Goal: Task Accomplishment & Management: Use online tool/utility

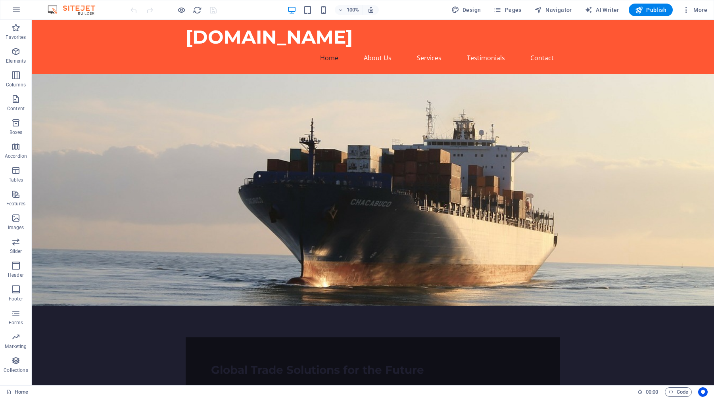
click at [13, 7] on icon "button" at bounding box center [17, 10] width 10 height 10
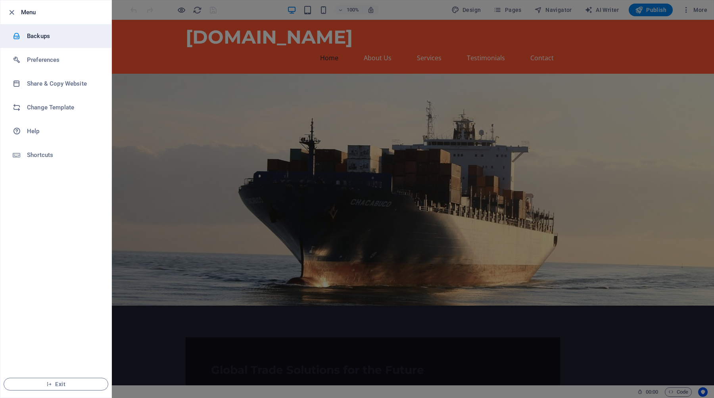
click at [44, 38] on h6 "Backups" at bounding box center [63, 36] width 73 height 10
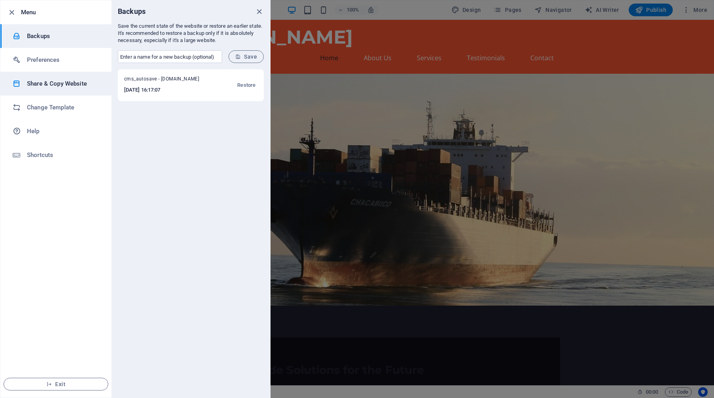
click at [58, 84] on h6 "Share & Copy Website" at bounding box center [63, 84] width 73 height 10
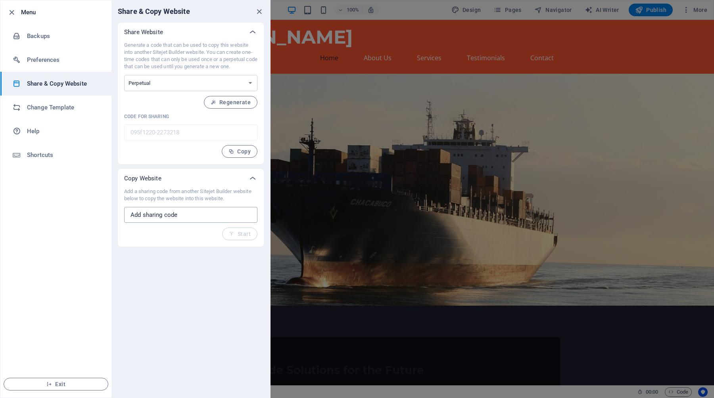
click at [173, 215] on input "text" at bounding box center [190, 215] width 133 height 16
paste input "d4178.lon1.stableserver.net"
type input "d4178.lon1.stableserver.net"
drag, startPoint x: 219, startPoint y: 219, endPoint x: 114, endPoint y: 213, distance: 105.3
click at [114, 213] on div "Share Website Generate a code that can be used to copy this website into anothe…" at bounding box center [190, 135] width 159 height 224
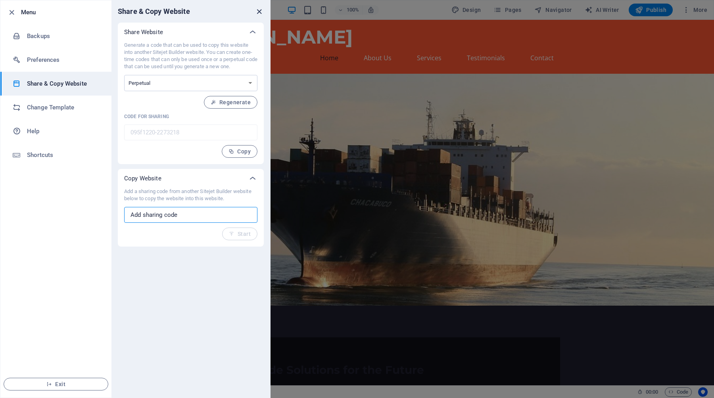
click at [260, 13] on icon "close" at bounding box center [259, 11] width 9 height 9
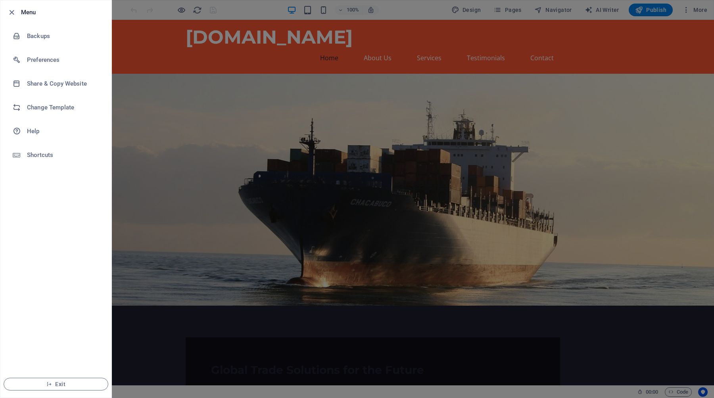
click at [568, 133] on div at bounding box center [357, 199] width 714 height 398
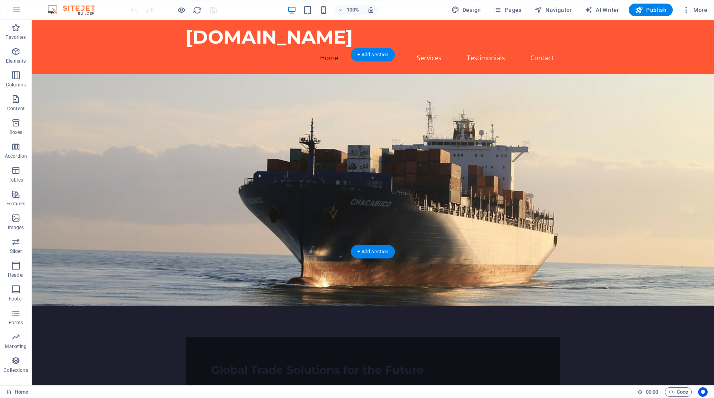
click at [505, 85] on figure at bounding box center [373, 190] width 682 height 232
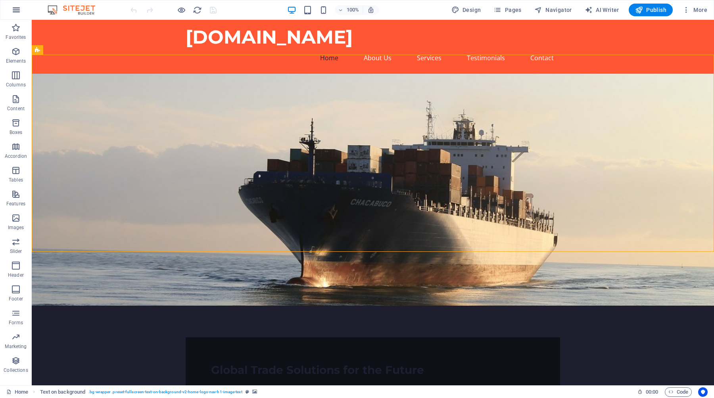
click at [14, 10] on icon "button" at bounding box center [17, 10] width 10 height 10
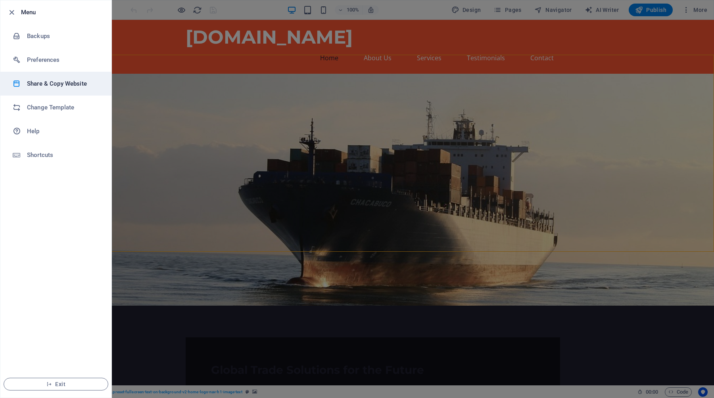
click at [49, 81] on h6 "Share & Copy Website" at bounding box center [63, 84] width 73 height 10
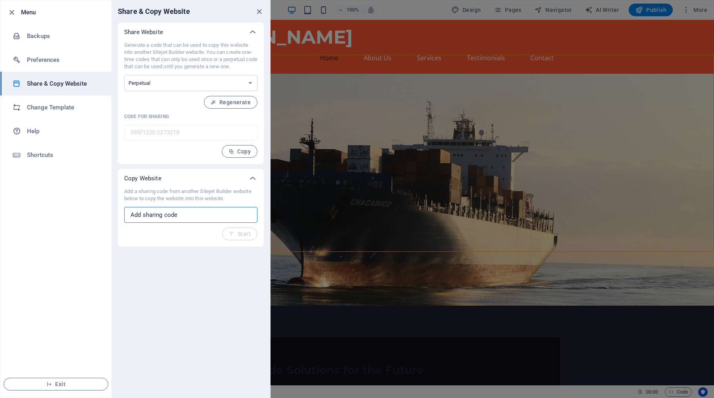
click at [152, 209] on input "text" at bounding box center [190, 215] width 133 height 16
paste input "f16409b4-2054898"
click at [247, 234] on span "Start" at bounding box center [240, 234] width 22 height 6
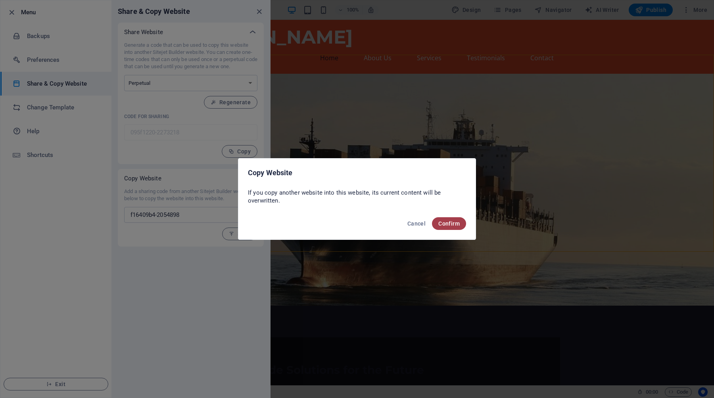
click at [446, 228] on button "Confirm" at bounding box center [449, 223] width 34 height 13
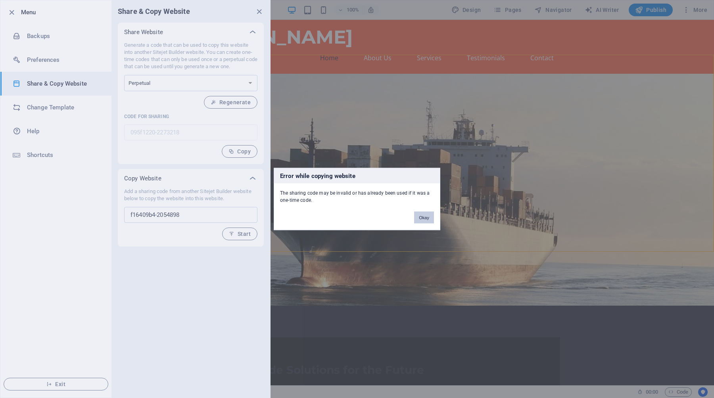
click at [426, 217] on button "Okay" at bounding box center [424, 218] width 20 height 12
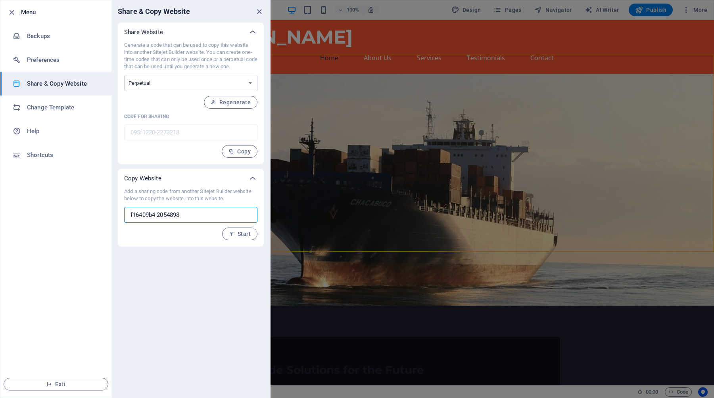
drag, startPoint x: 191, startPoint y: 214, endPoint x: 102, endPoint y: 214, distance: 89.3
click at [102, 214] on div "Menu Backups Preferences Share & Copy Website Change Template Help Shortcuts Ex…" at bounding box center [135, 199] width 271 height 398
paste input "38b03c06"
type input "38b03c06-2054898"
click at [248, 236] on span "Start" at bounding box center [240, 234] width 22 height 6
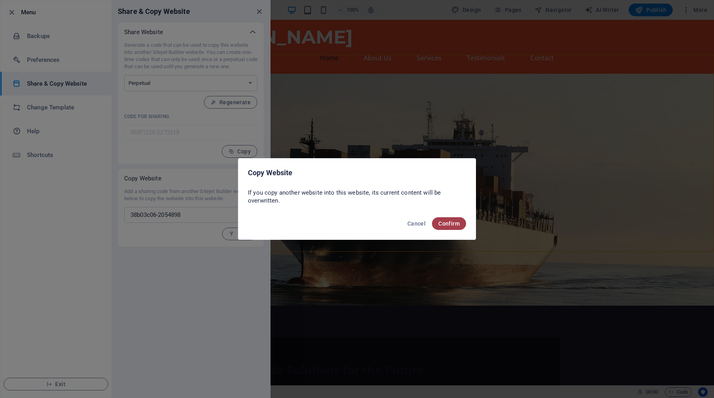
click at [447, 224] on span "Confirm" at bounding box center [448, 224] width 21 height 6
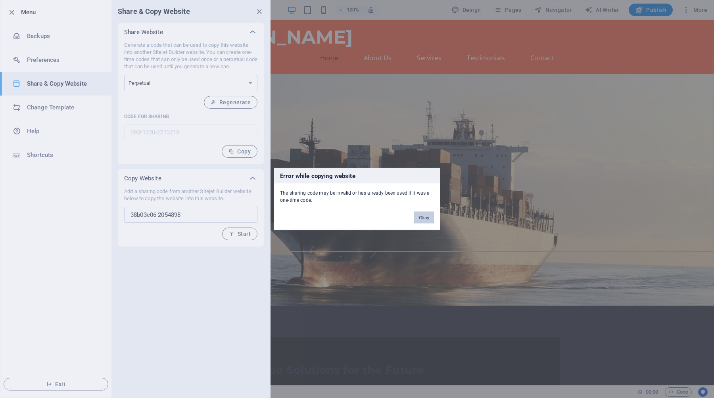
click at [426, 219] on button "Okay" at bounding box center [424, 218] width 20 height 12
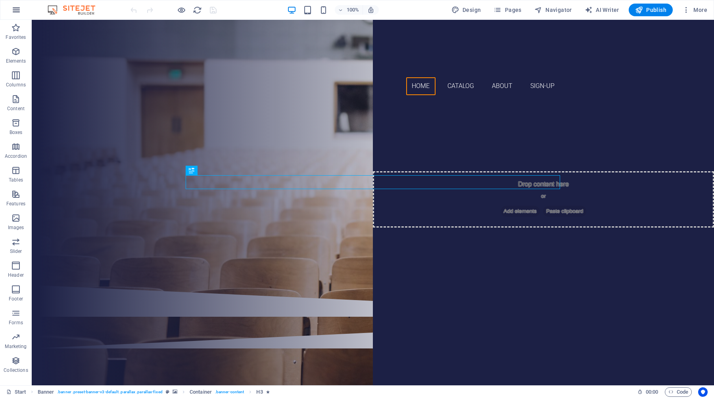
click at [17, 13] on icon "button" at bounding box center [17, 10] width 10 height 10
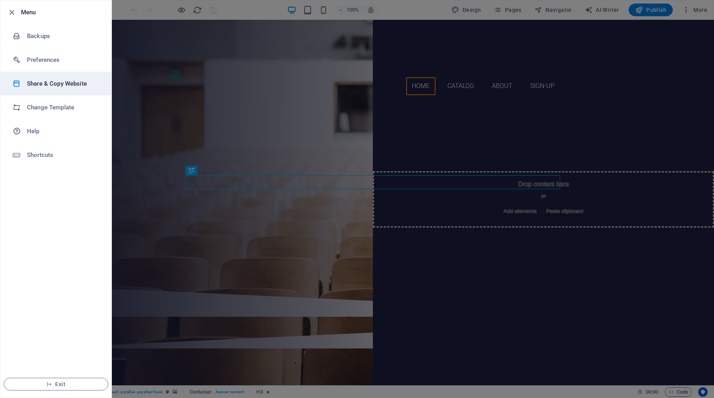
click at [60, 86] on h6 "Share & Copy Website" at bounding box center [63, 84] width 73 height 10
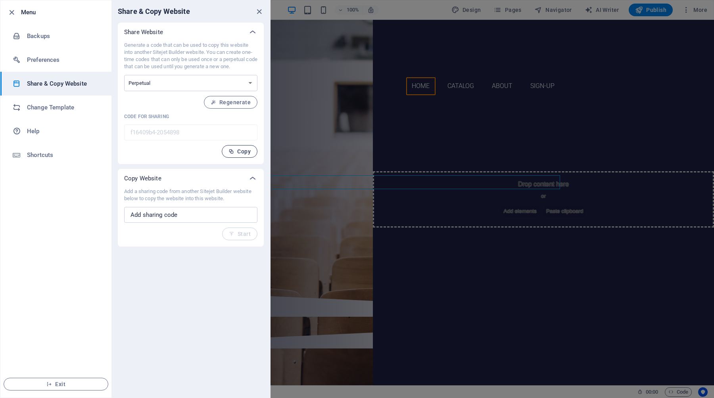
click at [241, 157] on button "Copy" at bounding box center [240, 151] width 36 height 13
click at [207, 85] on select "One-time Perpetual" at bounding box center [190, 83] width 133 height 16
select select "onetime"
click at [124, 75] on select "One-time Perpetual" at bounding box center [190, 83] width 133 height 16
click at [234, 103] on span "Generate" at bounding box center [234, 102] width 34 height 6
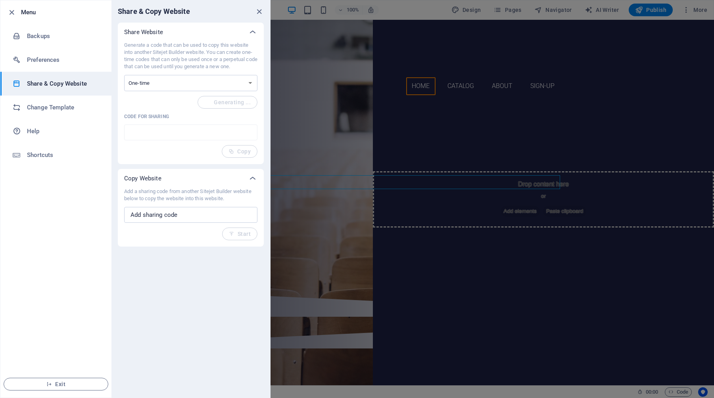
type input "38b03c06-2054898"
click at [252, 152] on button "Copy" at bounding box center [240, 151] width 36 height 13
click at [252, 83] on select "One-time Perpetual" at bounding box center [190, 83] width 133 height 16
select select "perpetual"
click at [124, 75] on select "One-time Perpetual" at bounding box center [190, 83] width 133 height 16
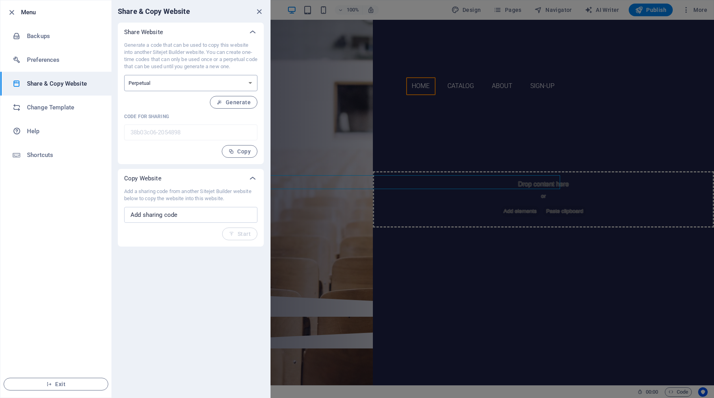
type input "f16409b4-2054898"
click at [234, 104] on span "Regenerate" at bounding box center [231, 102] width 40 height 6
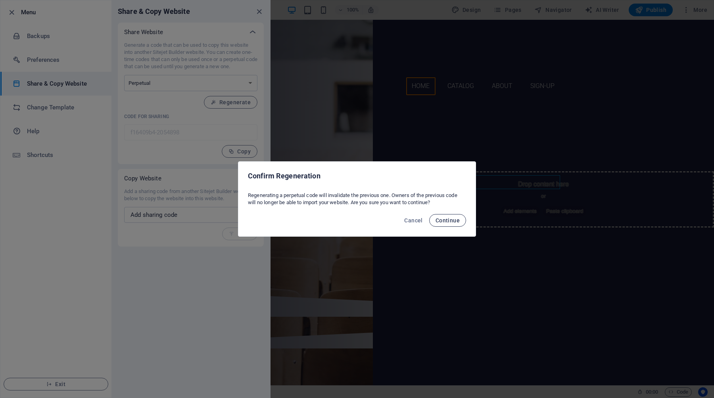
click at [453, 221] on span "Continue" at bounding box center [448, 220] width 24 height 6
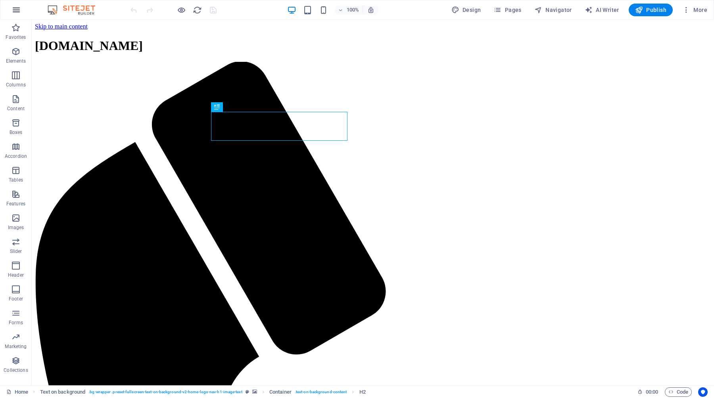
click at [19, 9] on icon "button" at bounding box center [17, 10] width 10 height 10
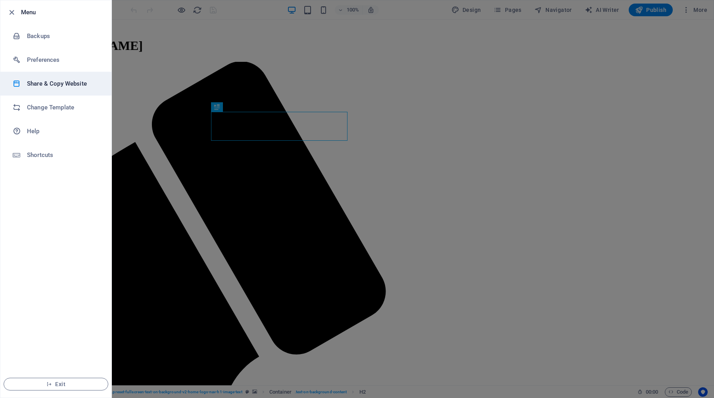
click at [52, 85] on h6 "Share & Copy Website" at bounding box center [63, 84] width 73 height 10
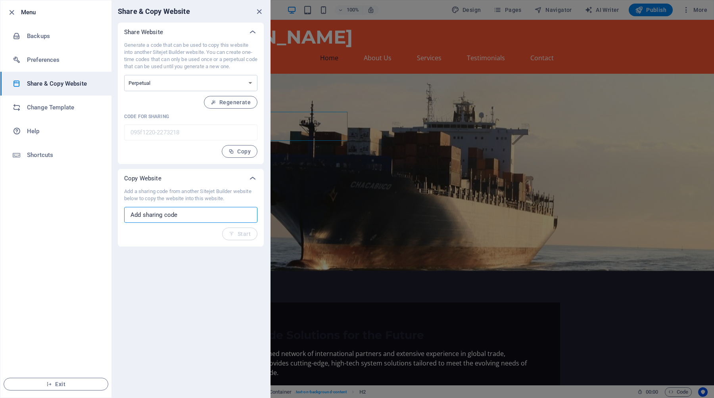
click at [158, 215] on input "text" at bounding box center [190, 215] width 133 height 16
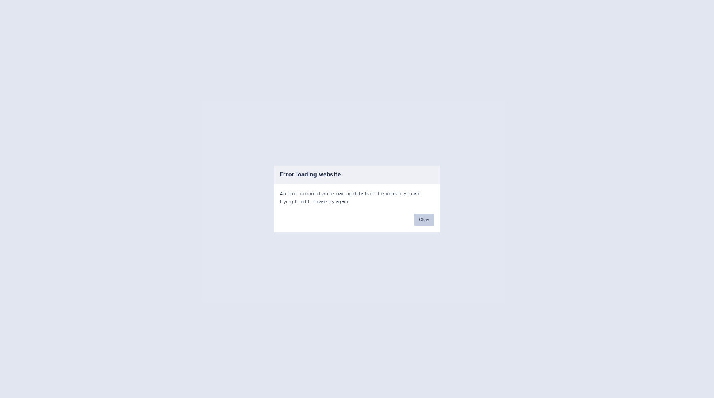
click at [421, 222] on button "Okay" at bounding box center [424, 220] width 20 height 12
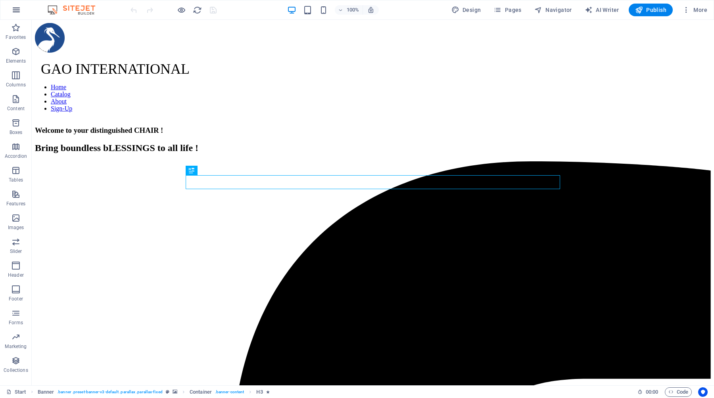
click at [19, 12] on icon "button" at bounding box center [17, 10] width 10 height 10
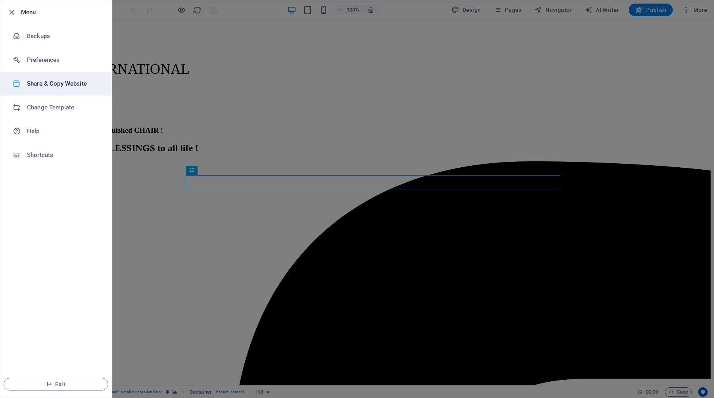
click at [46, 82] on h6 "Share & Copy Website" at bounding box center [63, 84] width 73 height 10
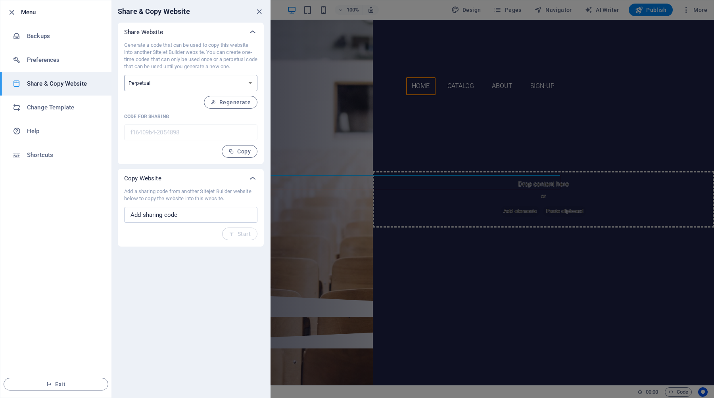
click at [250, 85] on select "One-time Perpetual" at bounding box center [190, 83] width 133 height 16
select select "onetime"
click at [124, 75] on select "One-time Perpetual" at bounding box center [190, 83] width 133 height 16
click at [234, 98] on button "Generate" at bounding box center [234, 102] width 48 height 13
click at [236, 102] on span "Generate" at bounding box center [234, 102] width 34 height 6
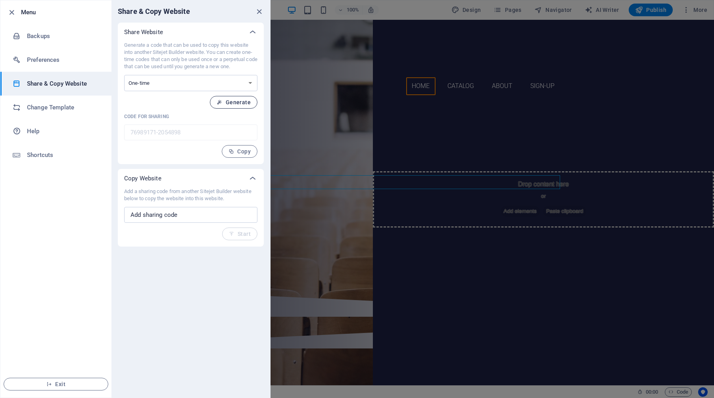
type input "840eff5d-2054898"
click at [238, 152] on span "Copy" at bounding box center [240, 151] width 22 height 6
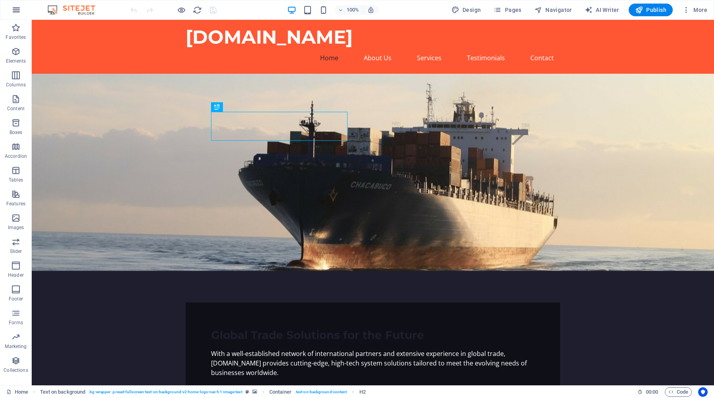
click at [15, 12] on icon "button" at bounding box center [17, 10] width 10 height 10
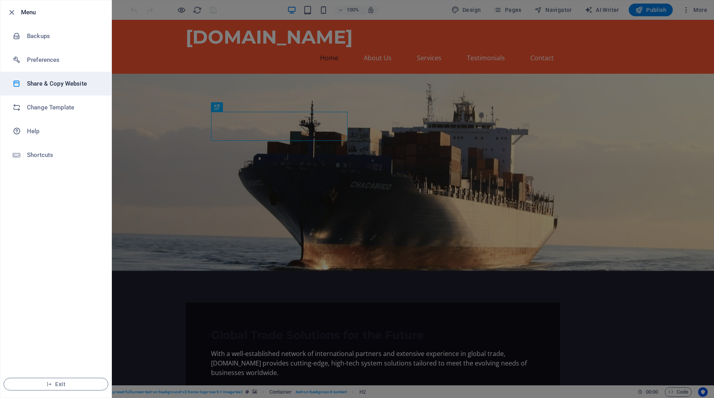
click at [52, 86] on h6 "Share & Copy Website" at bounding box center [63, 84] width 73 height 10
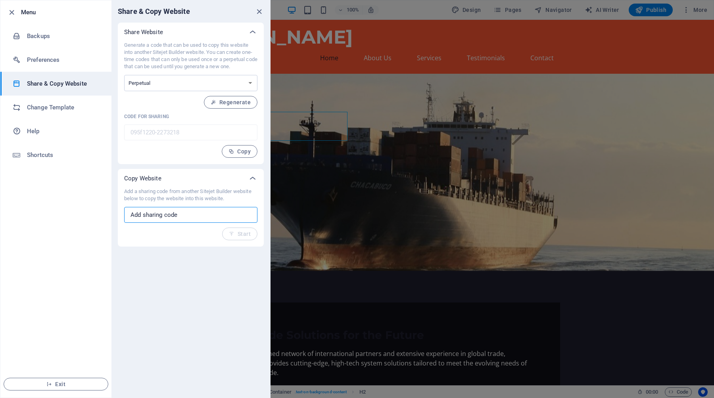
click at [155, 214] on input "text" at bounding box center [190, 215] width 133 height 16
paste input "840eff5d-2054898"
type input "840eff5d-2054898"
click at [241, 235] on span "Start" at bounding box center [240, 234] width 22 height 6
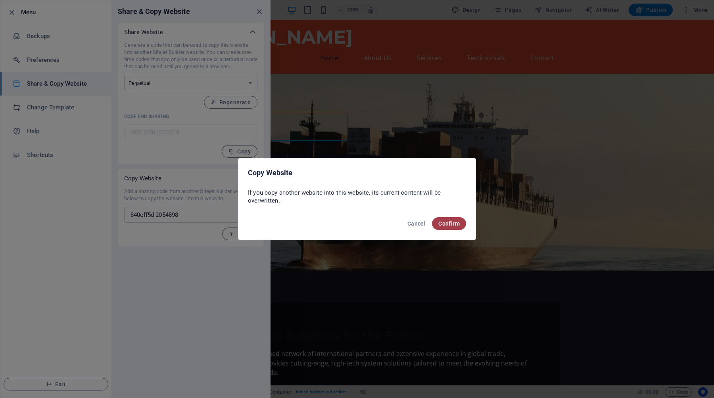
click at [457, 221] on span "Confirm" at bounding box center [448, 224] width 21 height 6
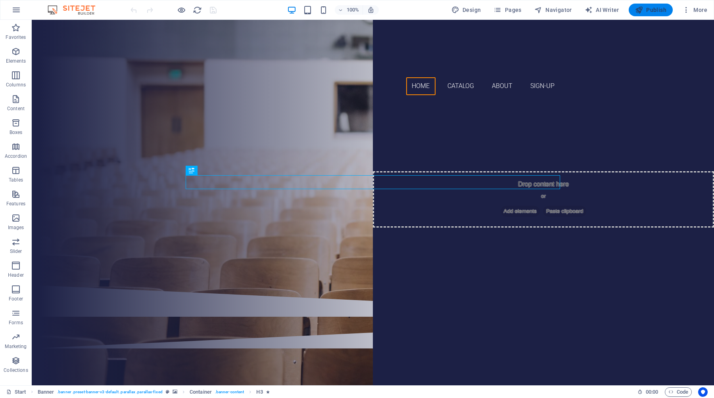
click at [653, 12] on span "Publish" at bounding box center [650, 10] width 31 height 8
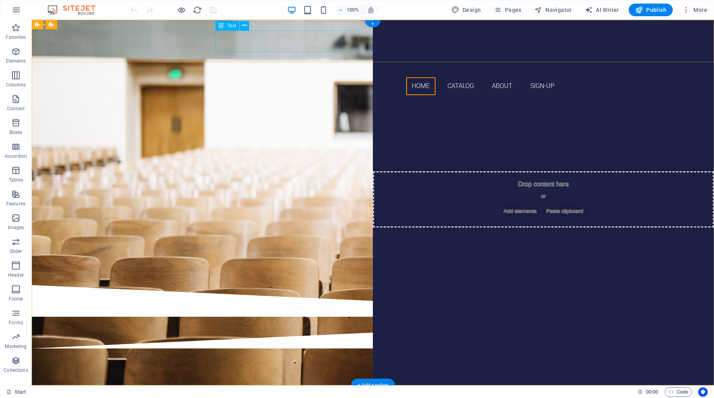
click at [265, 56] on div "GAO INTERNATIONAL" at bounding box center [373, 66] width 375 height 21
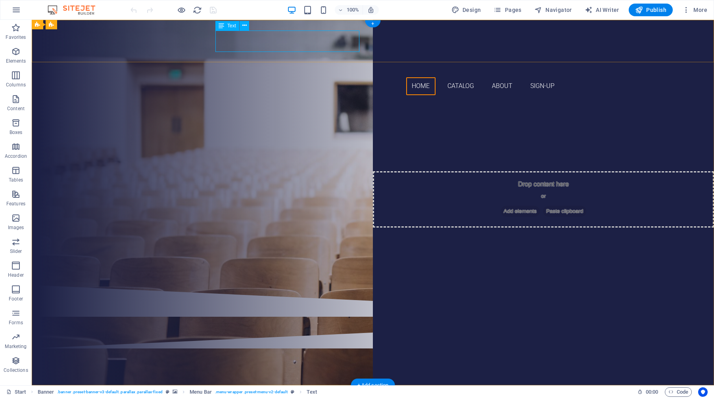
click at [355, 56] on div "GAO INTERNATIONAL" at bounding box center [373, 66] width 375 height 21
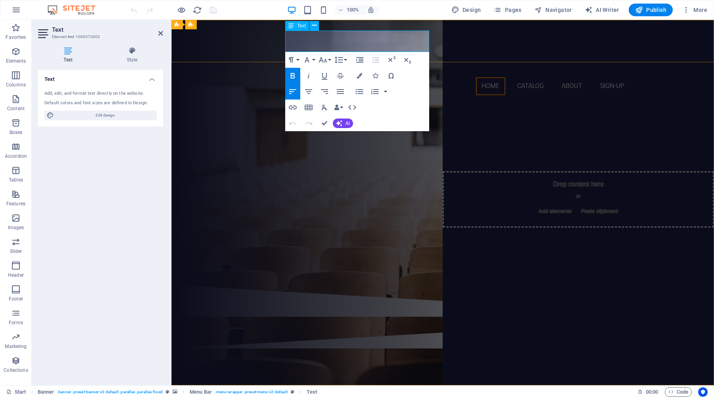
click at [295, 58] on span "GAO INTERNATIONAL" at bounding box center [331, 66] width 140 height 17
drag, startPoint x: 294, startPoint y: 40, endPoint x: 428, endPoint y: 40, distance: 134.5
click at [401, 58] on span "GAO INTERNATIONAL" at bounding box center [331, 66] width 140 height 17
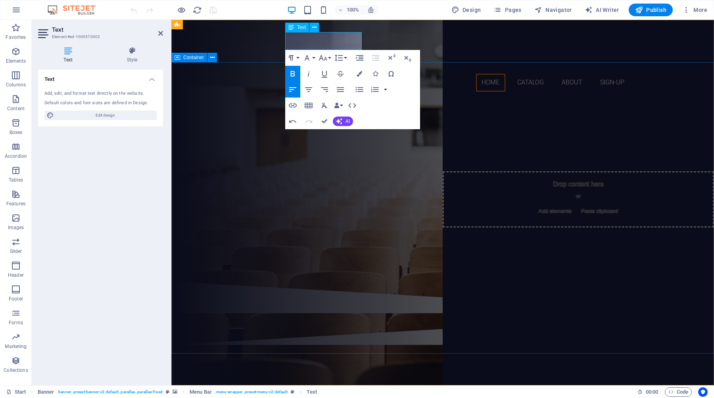
click at [523, 98] on div "Welcome to your distinguished CHAIR ! Bring boundless bLESSINGS to all life ! D…" at bounding box center [442, 190] width 543 height 184
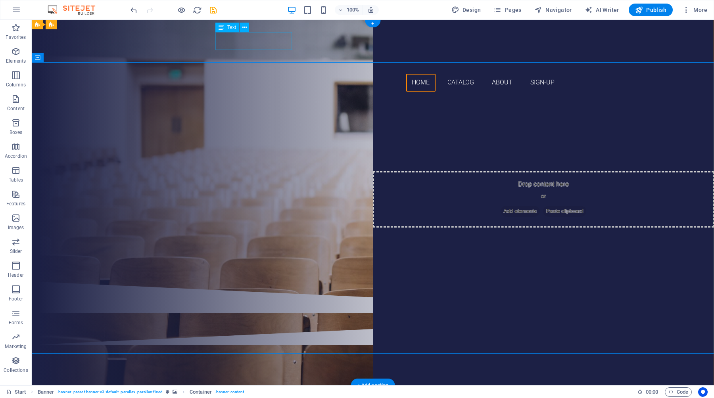
click at [265, 56] on div "MOON-X LLC" at bounding box center [373, 65] width 375 height 18
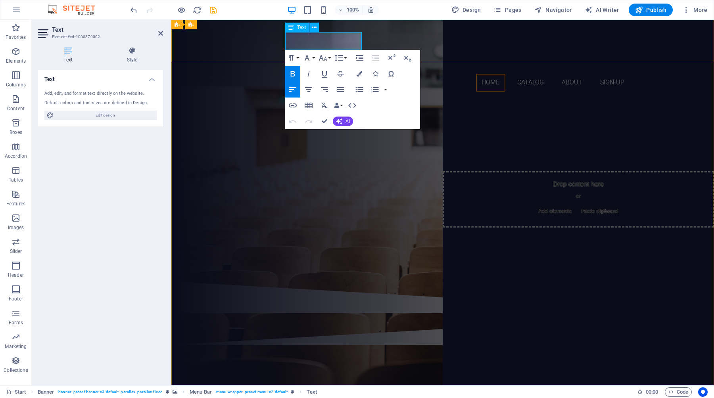
drag, startPoint x: 291, startPoint y: 40, endPoint x: 361, endPoint y: 41, distance: 69.4
click at [326, 58] on strong "MOON-X LLC" at bounding box center [290, 65] width 71 height 14
click at [291, 76] on icon "button" at bounding box center [293, 74] width 4 height 6
click at [296, 76] on icon "button" at bounding box center [293, 74] width 10 height 10
click at [313, 58] on button "Font Family" at bounding box center [308, 58] width 15 height 16
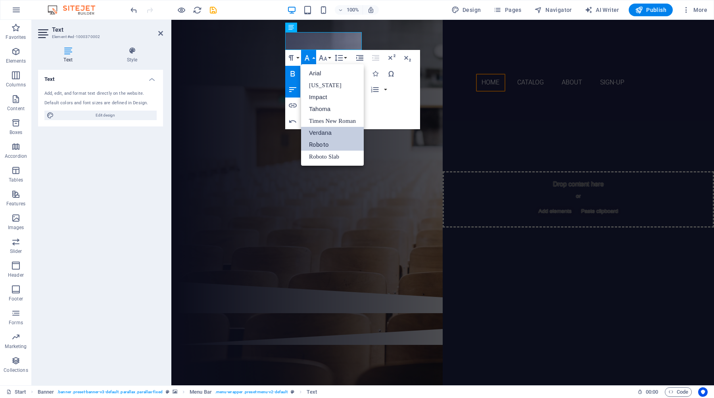
click at [328, 133] on link "Verdana" at bounding box center [332, 133] width 63 height 12
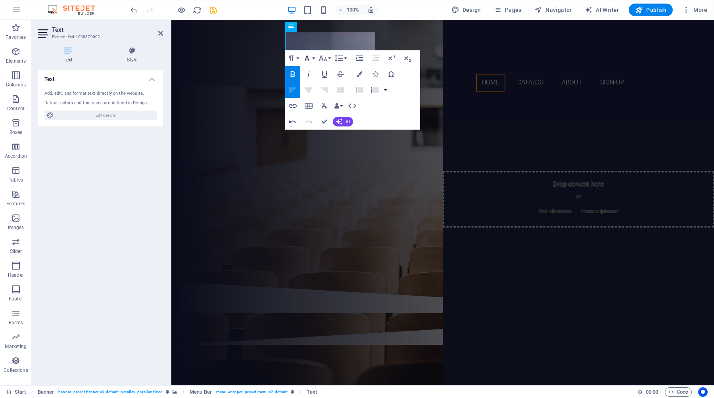
click at [313, 58] on button "Font Family" at bounding box center [308, 58] width 15 height 16
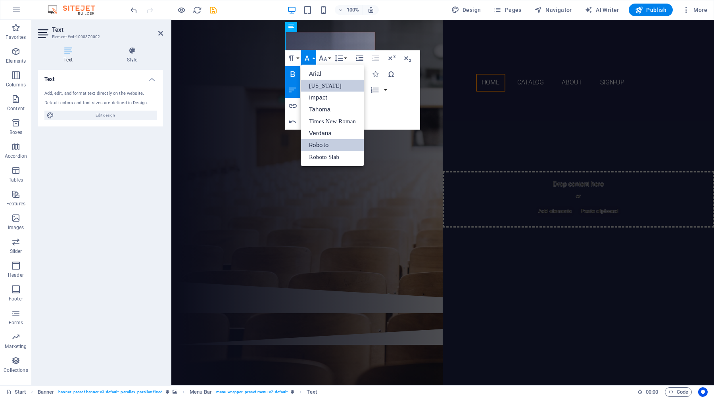
click at [326, 87] on link "[US_STATE]" at bounding box center [332, 86] width 63 height 12
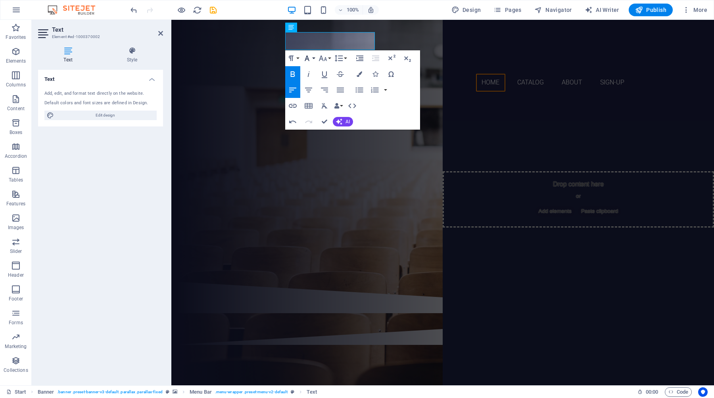
click at [313, 59] on button "Font Family" at bounding box center [308, 58] width 15 height 16
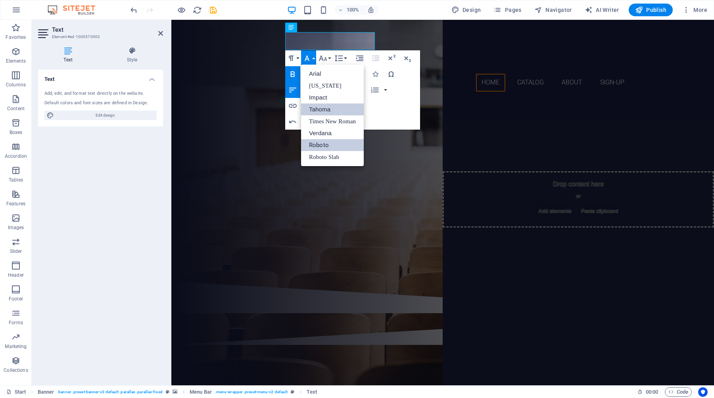
click at [325, 109] on link "Tahoma" at bounding box center [332, 110] width 63 height 12
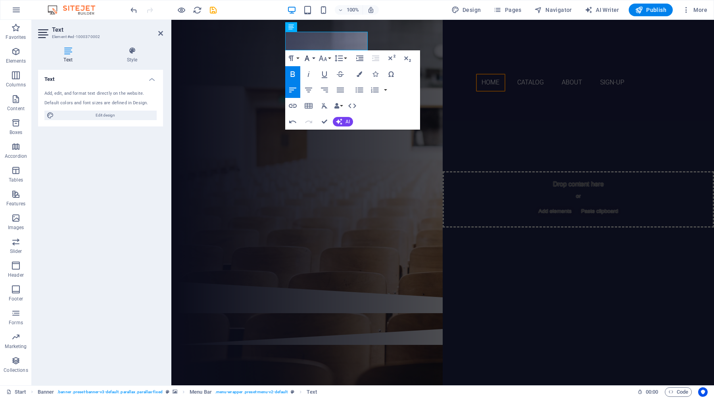
click at [314, 58] on button "Font Family" at bounding box center [308, 58] width 15 height 16
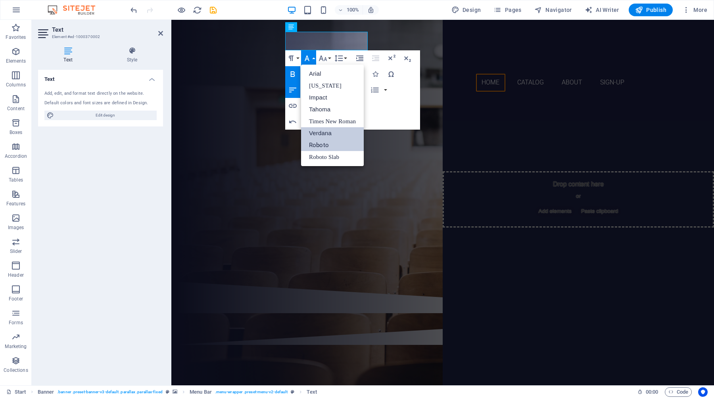
click at [321, 133] on link "Verdana" at bounding box center [332, 133] width 63 height 12
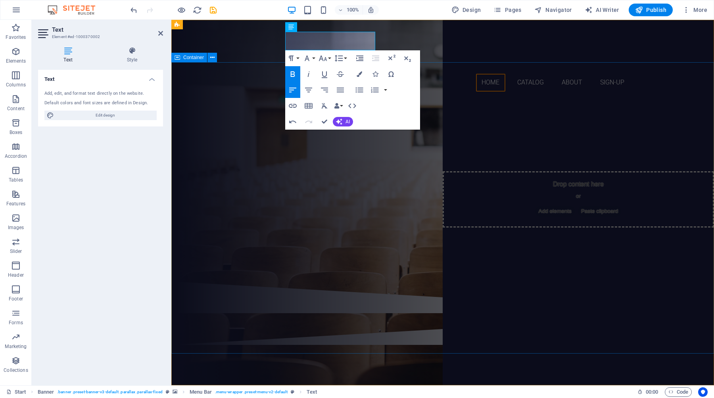
click at [362, 149] on div "Welcome to your distinguished CHAIR ! Bring boundless bLESSINGS to all life ! D…" at bounding box center [442, 190] width 543 height 184
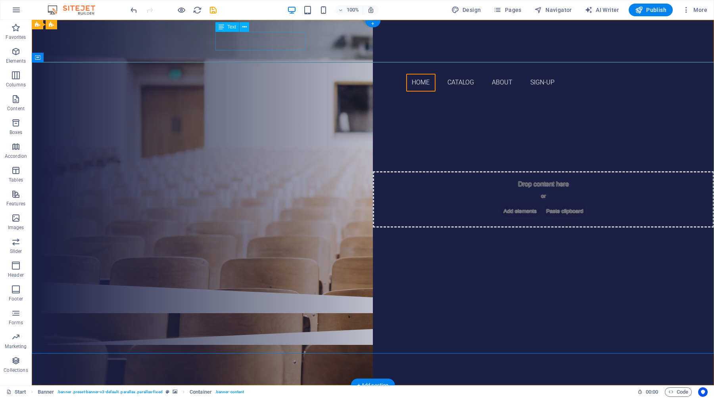
click at [277, 56] on div "MOON-X LLC" at bounding box center [373, 65] width 375 height 18
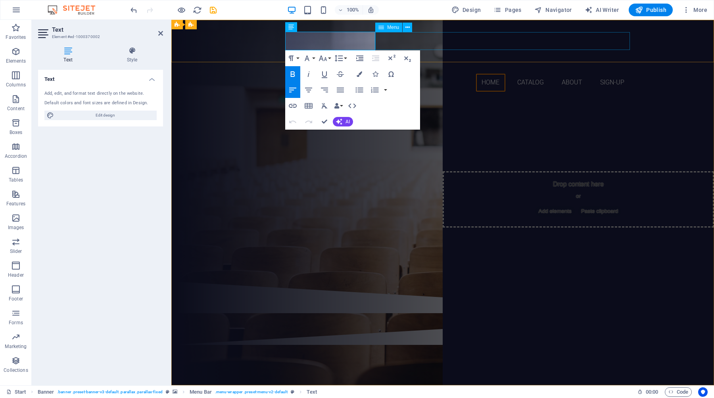
drag, startPoint x: 292, startPoint y: 40, endPoint x: 387, endPoint y: 36, distance: 94.9
click at [387, 36] on div "MOON-X LLC Home Catalog About Sign-Up" at bounding box center [442, 59] width 387 height 78
click at [294, 73] on icon "button" at bounding box center [293, 74] width 4 height 6
click at [344, 165] on div "Welcome to your distinguished CHAIR ! Bring boundless bLESSINGS to all life ! D…" at bounding box center [442, 190] width 543 height 184
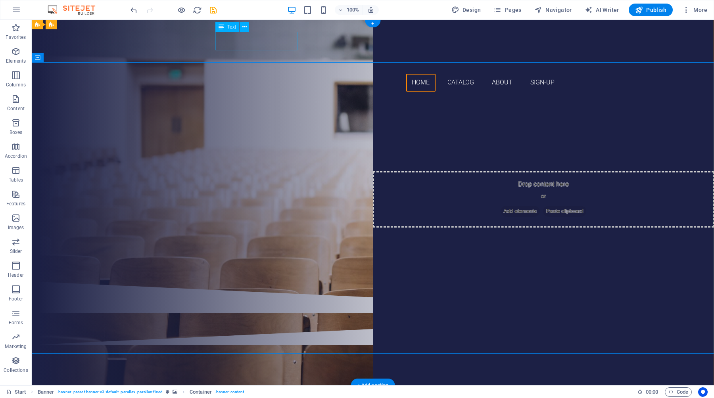
click at [292, 56] on div "MOON-X LLC" at bounding box center [373, 65] width 375 height 18
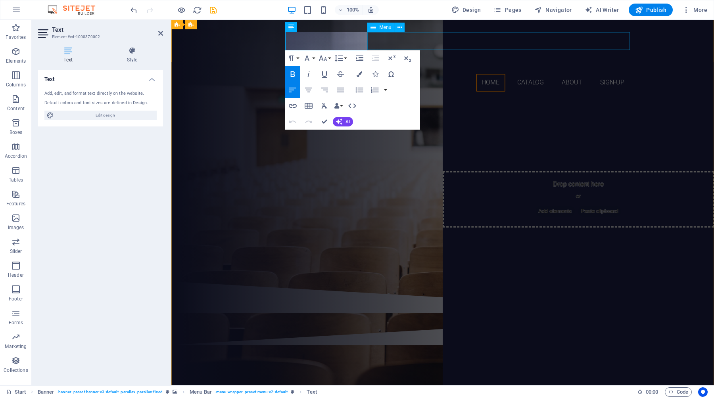
drag, startPoint x: 344, startPoint y: 39, endPoint x: 378, endPoint y: 40, distance: 34.2
click at [378, 40] on div "MOON-X LLC Home Catalog About Sign-Up" at bounding box center [442, 59] width 387 height 78
click at [335, 58] on span "MOON-X LLC" at bounding box center [298, 64] width 74 height 13
drag, startPoint x: 294, startPoint y: 40, endPoint x: 341, endPoint y: 37, distance: 47.3
click at [310, 58] on span "MOON-X" at bounding box center [285, 64] width 49 height 13
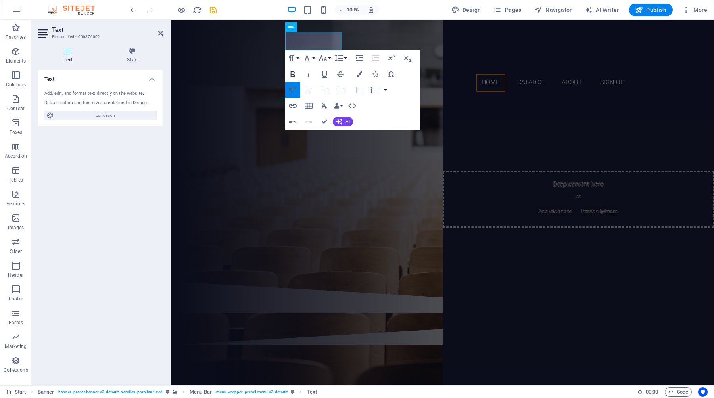
click at [294, 74] on icon "button" at bounding box center [293, 74] width 10 height 10
click at [325, 147] on div "Welcome to your distinguished CHAIR ! Bring boundless bLESSINGS to all life ! D…" at bounding box center [442, 190] width 543 height 184
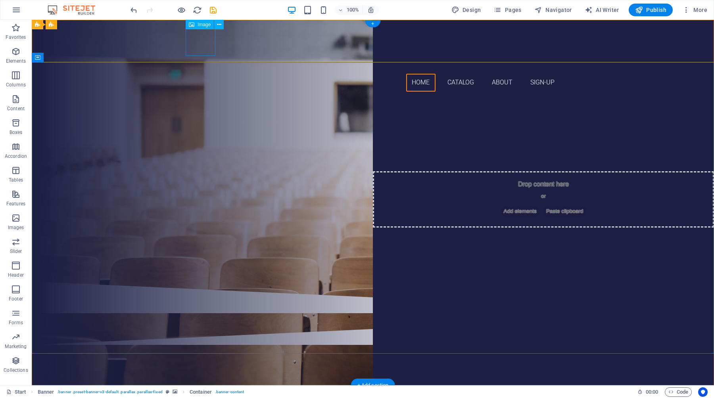
click at [206, 47] on figure at bounding box center [373, 41] width 375 height 30
select select "px"
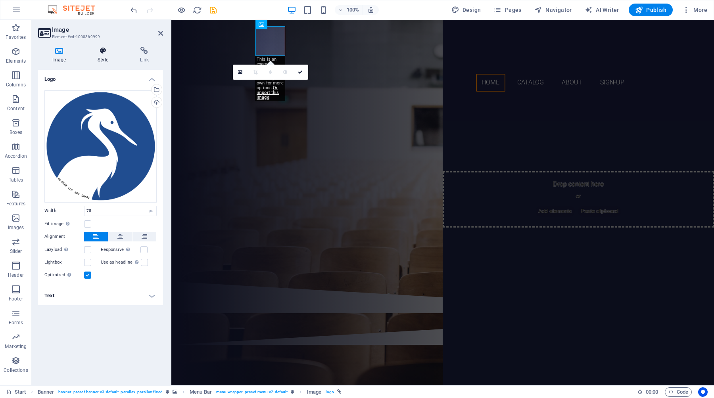
click at [98, 58] on h4 "Style" at bounding box center [104, 55] width 42 height 17
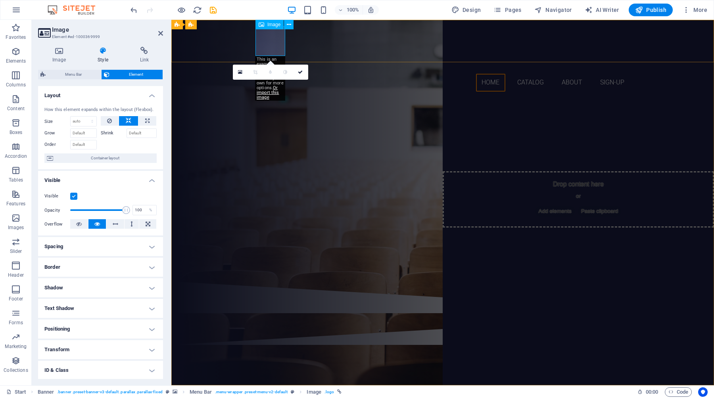
click at [274, 28] on div "Image" at bounding box center [269, 25] width 28 height 10
click at [361, 107] on div "Welcome to your distinguished CHAIR ! Bring boundless bLESSINGS to all life ! D…" at bounding box center [442, 190] width 543 height 184
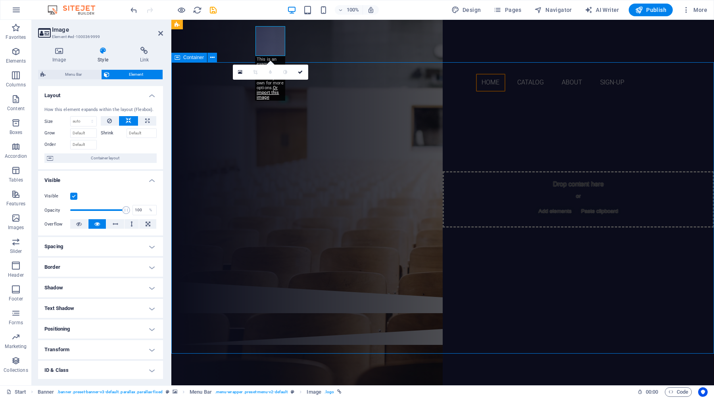
click at [361, 107] on div "Welcome to your distinguished CHAIR ! Bring boundless bLESSINGS to all life ! D…" at bounding box center [442, 190] width 543 height 184
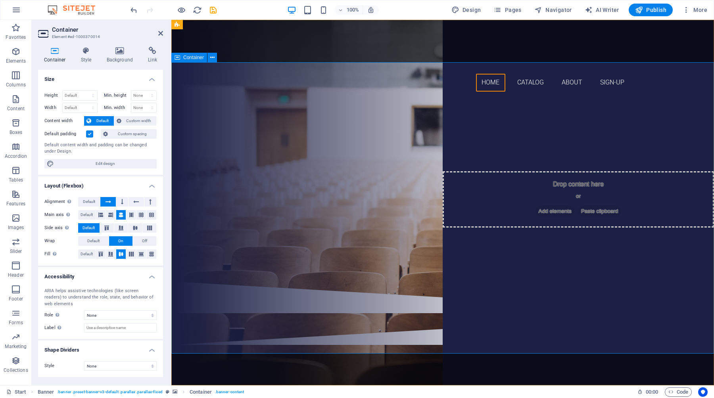
click at [350, 169] on div "Welcome to your distinguished CHAIR ! Bring boundless bLESSINGS to all life ! D…" at bounding box center [442, 190] width 543 height 184
click at [291, 200] on div "Preset" at bounding box center [284, 205] width 29 height 10
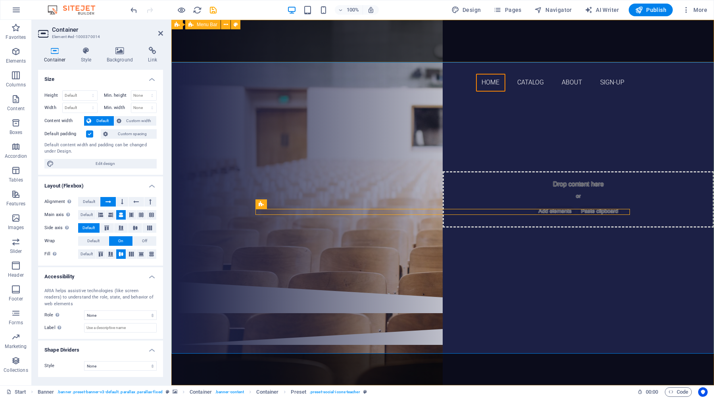
click at [397, 51] on div "MOON-X Home Catalog About Sign-Up" at bounding box center [442, 59] width 543 height 78
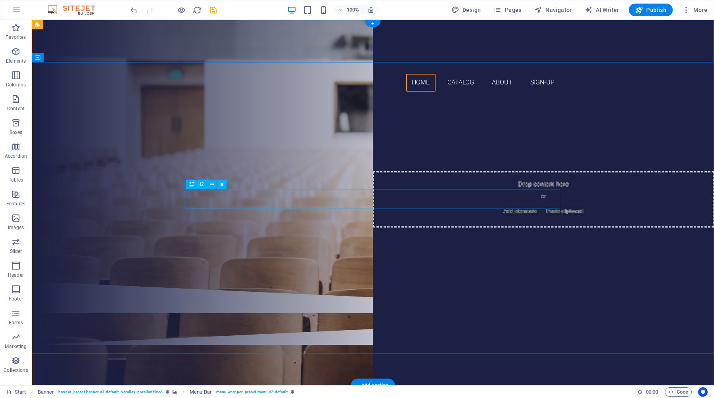
click at [381, 170] on div "Bring boundless bLESSINGS to all life !" at bounding box center [373, 160] width 375 height 20
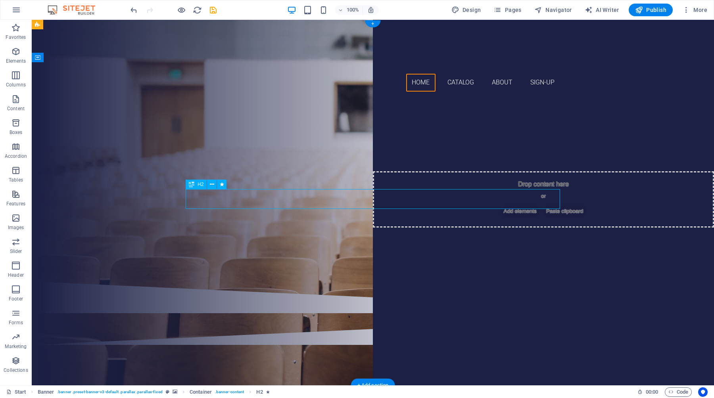
click at [381, 170] on div "Bring boundless bLESSINGS to all life !" at bounding box center [373, 160] width 375 height 20
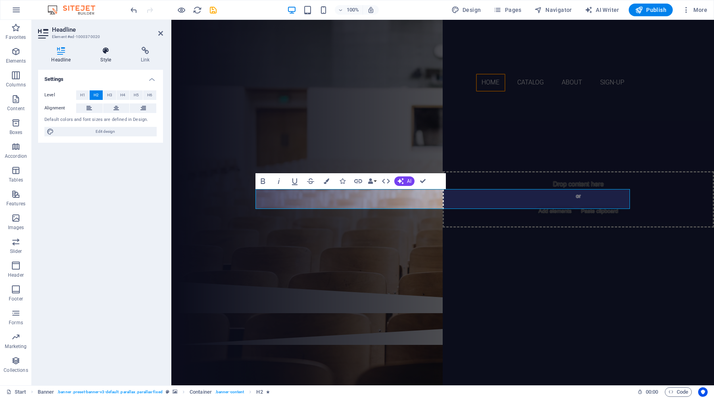
click at [109, 50] on icon at bounding box center [105, 51] width 37 height 8
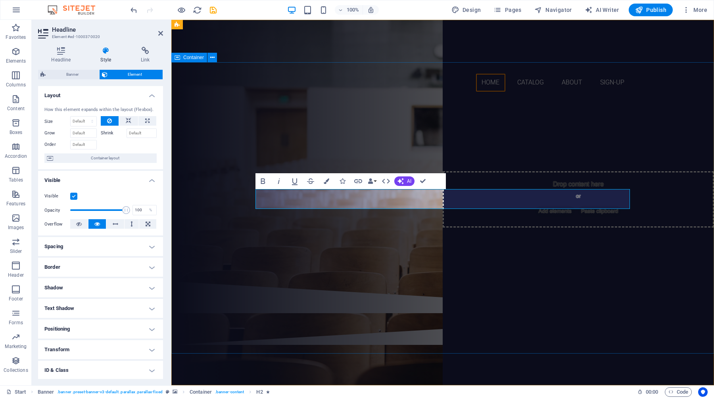
click at [436, 98] on div "Welcome to your distinguished CHAIR ! Bring boundless bLESSINGS to all life ! D…" at bounding box center [442, 190] width 543 height 184
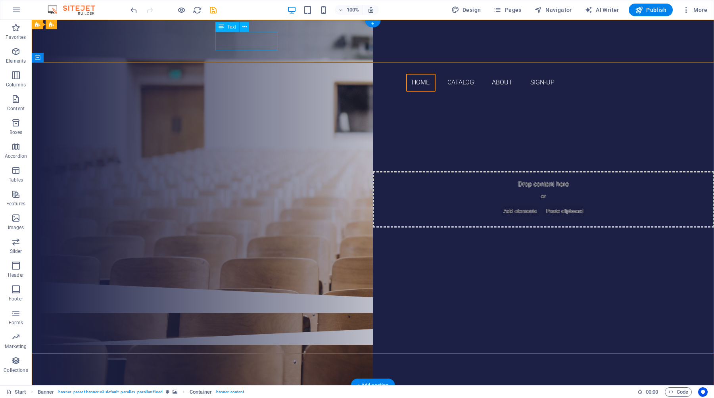
click at [261, 56] on div "MOON-X" at bounding box center [373, 65] width 375 height 18
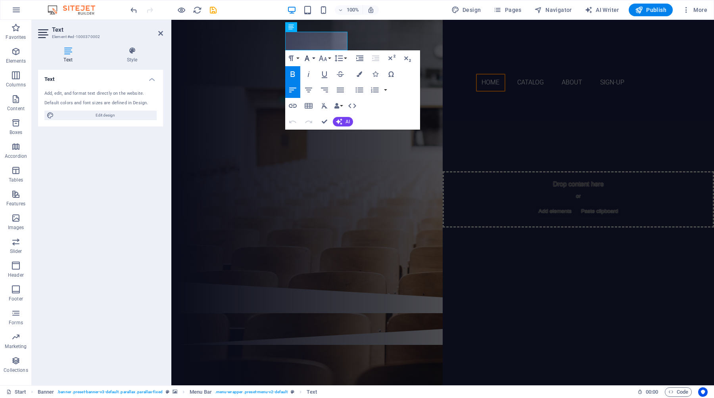
click at [315, 60] on button "Font Family" at bounding box center [308, 58] width 15 height 16
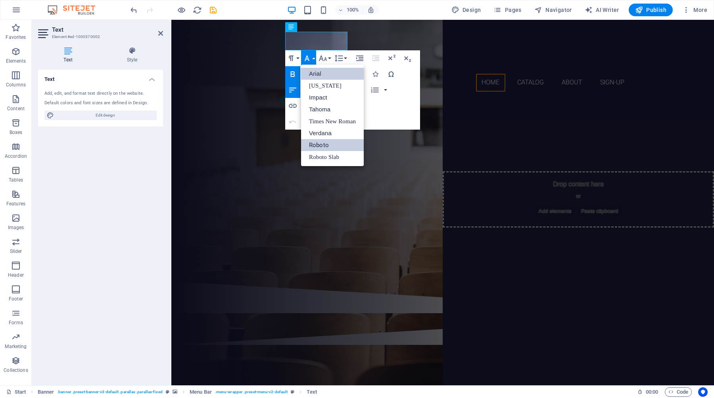
click at [341, 76] on link "Arial" at bounding box center [332, 74] width 63 height 12
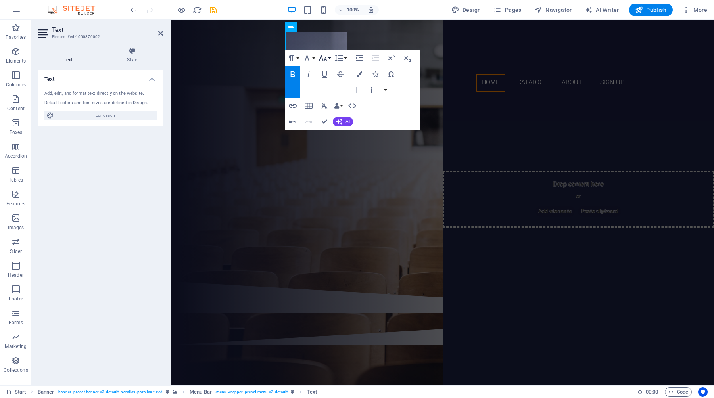
click at [326, 60] on icon "button" at bounding box center [323, 59] width 8 height 6
click at [335, 118] on link "36" at bounding box center [331, 117] width 29 height 12
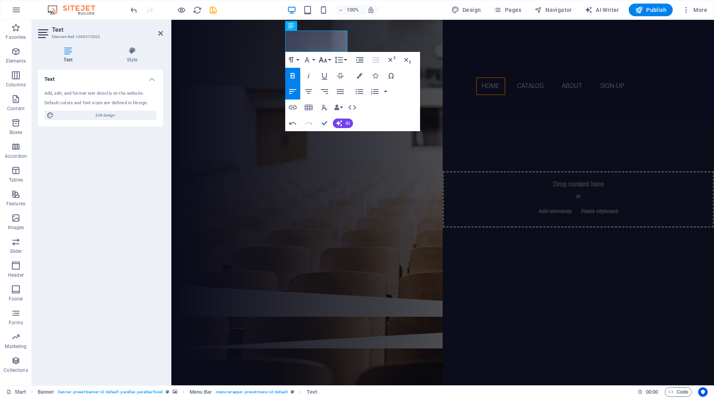
click at [327, 56] on icon "button" at bounding box center [323, 60] width 10 height 10
click at [329, 140] on link "60" at bounding box center [331, 142] width 29 height 12
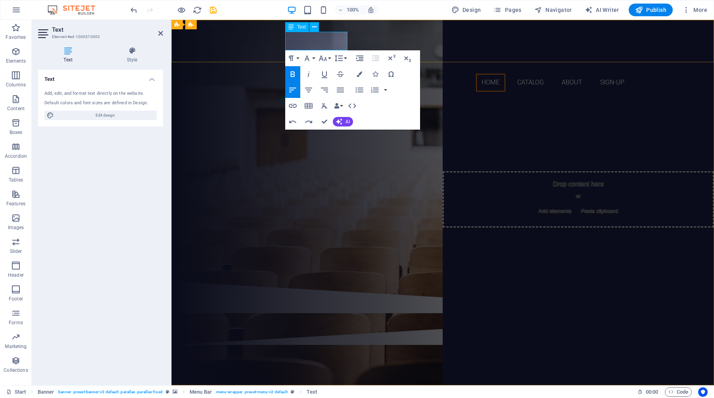
drag, startPoint x: 292, startPoint y: 40, endPoint x: 347, endPoint y: 42, distance: 54.4
click at [310, 58] on strong "MOON-X" at bounding box center [285, 64] width 49 height 13
click at [326, 58] on icon "button" at bounding box center [323, 59] width 10 height 10
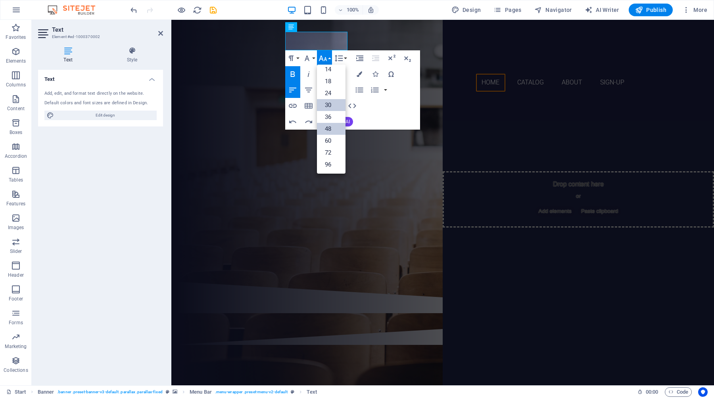
click at [332, 126] on link "48" at bounding box center [331, 129] width 29 height 12
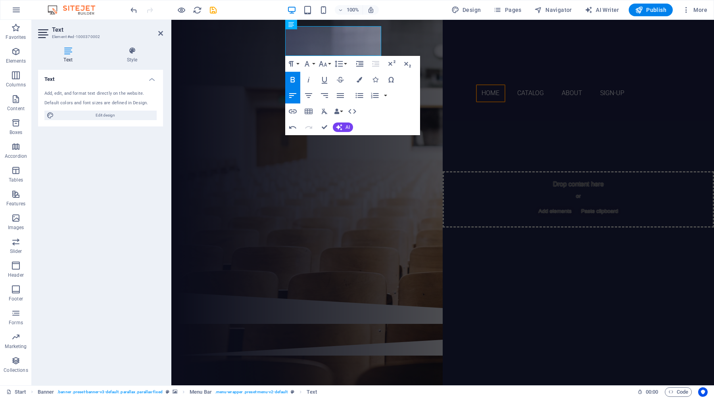
click at [297, 78] on icon "button" at bounding box center [293, 80] width 10 height 10
click at [263, 109] on div "Welcome to your distinguished CHAIR ! Bring boundless bLESSINGS to all life ! D…" at bounding box center [442, 201] width 543 height 184
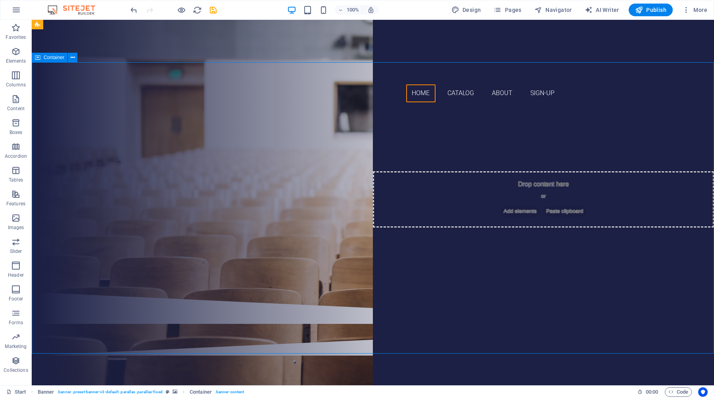
click at [397, 136] on div "Welcome to your distinguished CHAIR ! Bring boundless bLESSINGS to all life ! D…" at bounding box center [373, 201] width 682 height 184
click at [255, 56] on div "MOON-X" at bounding box center [373, 70] width 375 height 29
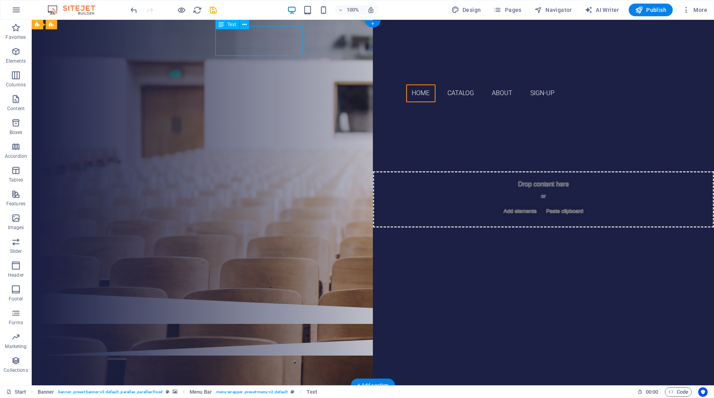
click at [303, 133] on div "Welcome to your distinguished CHAIR ! Bring boundless bLESSINGS to all life ! D…" at bounding box center [373, 201] width 682 height 184
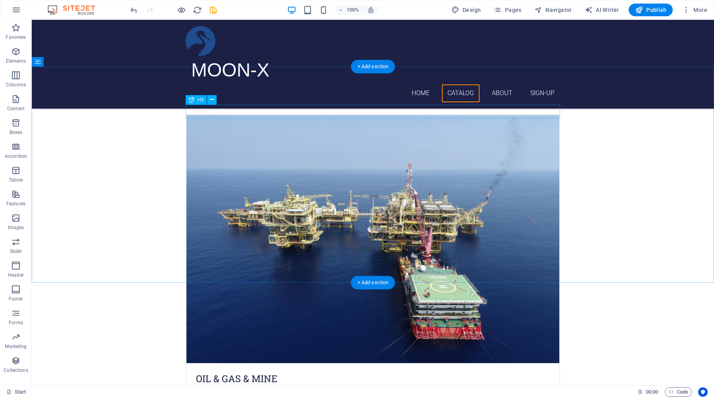
scroll to position [2028, 0]
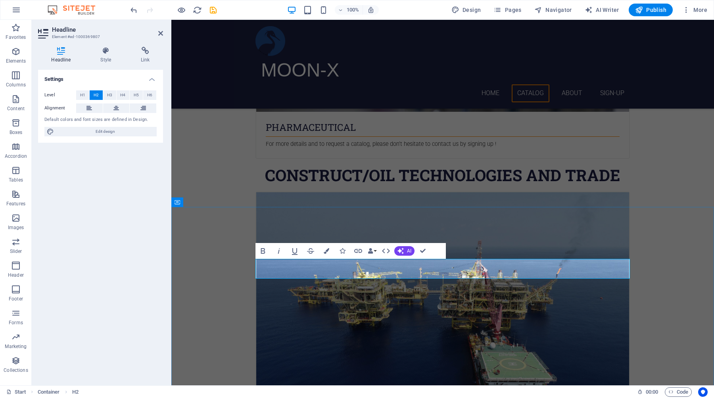
drag, startPoint x: 542, startPoint y: 268, endPoint x: 372, endPoint y: 268, distance: 170.2
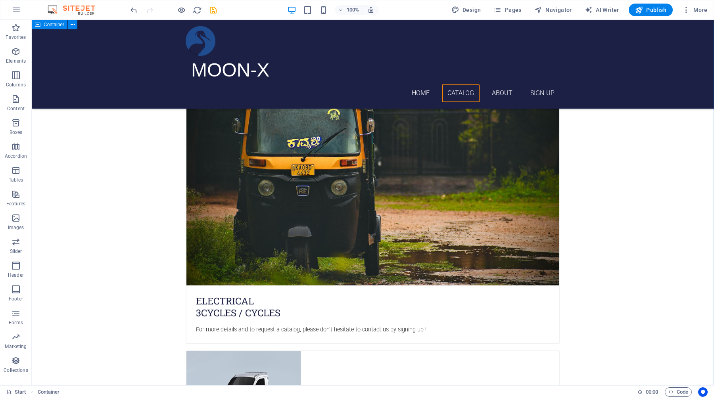
scroll to position [0, 0]
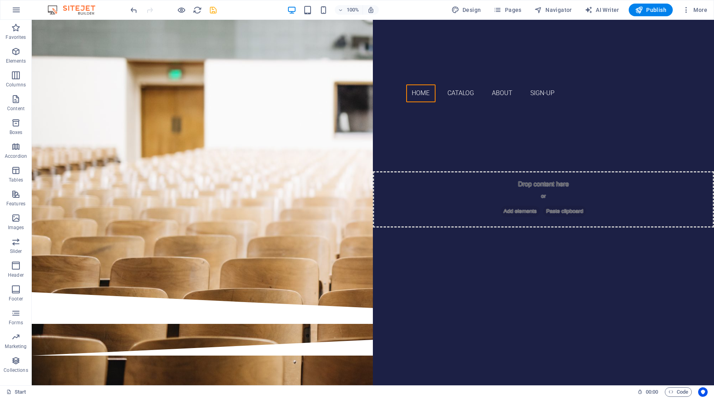
click at [211, 12] on icon "save" at bounding box center [213, 10] width 9 height 9
checkbox input "false"
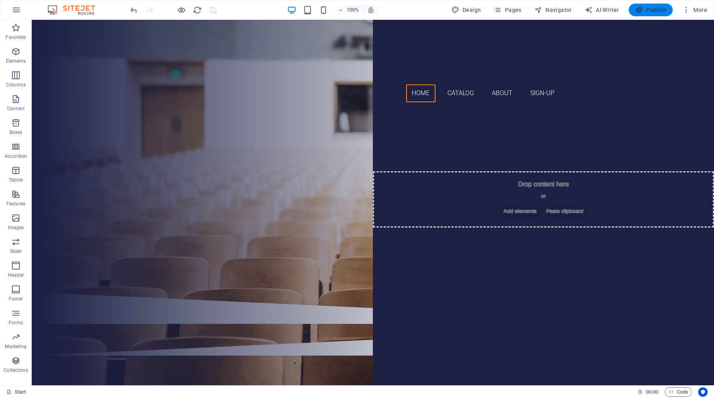
click at [660, 10] on span "Publish" at bounding box center [650, 10] width 31 height 8
